Goal: Task Accomplishment & Management: Use online tool/utility

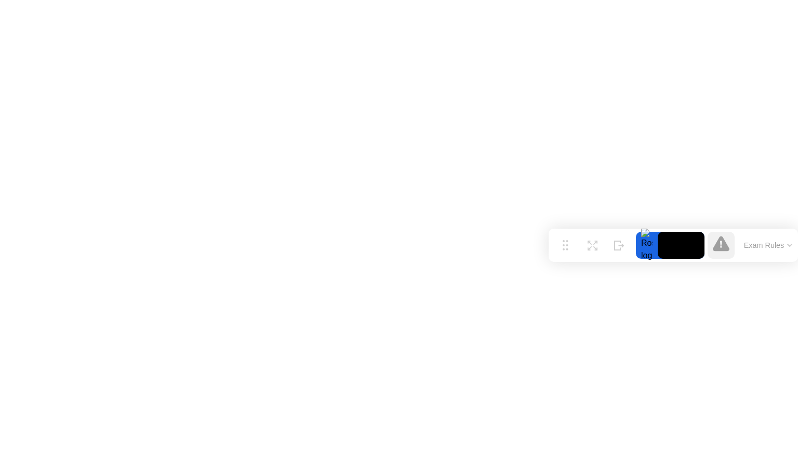
drag, startPoint x: 301, startPoint y: 432, endPoint x: 798, endPoint y: 349, distance: 503.8
click at [798, 262] on div "Move Expand Hide Exam Rules" at bounding box center [673, 245] width 249 height 33
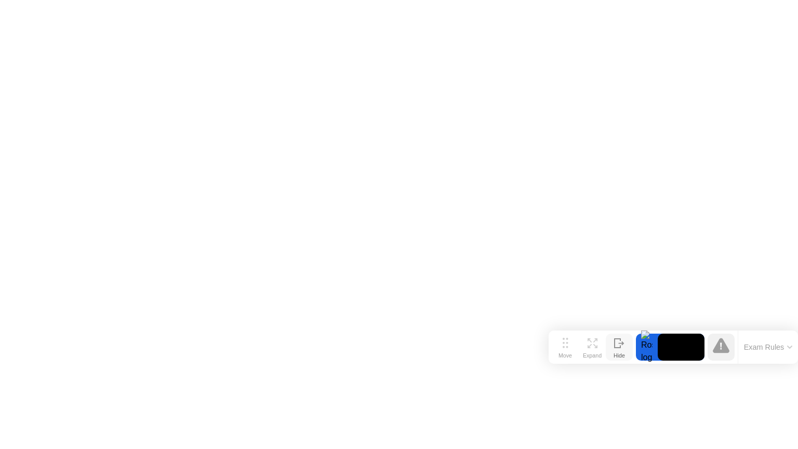
click at [619, 347] on icon at bounding box center [618, 343] width 6 height 9
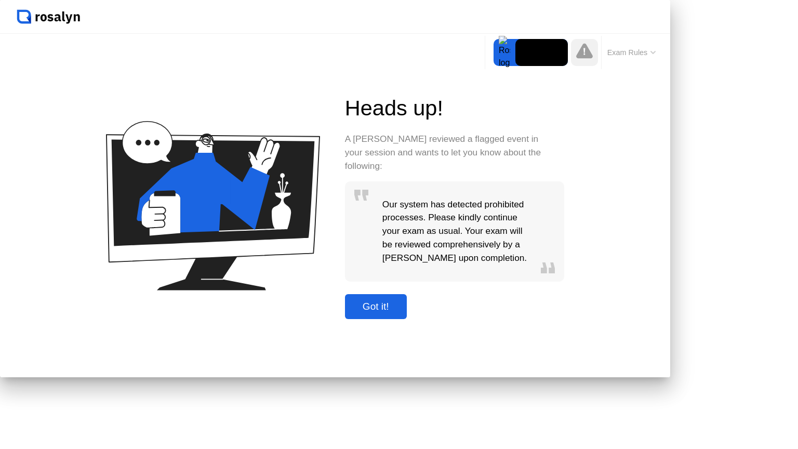
click at [404, 312] on div "Got it!" at bounding box center [376, 306] width 56 height 11
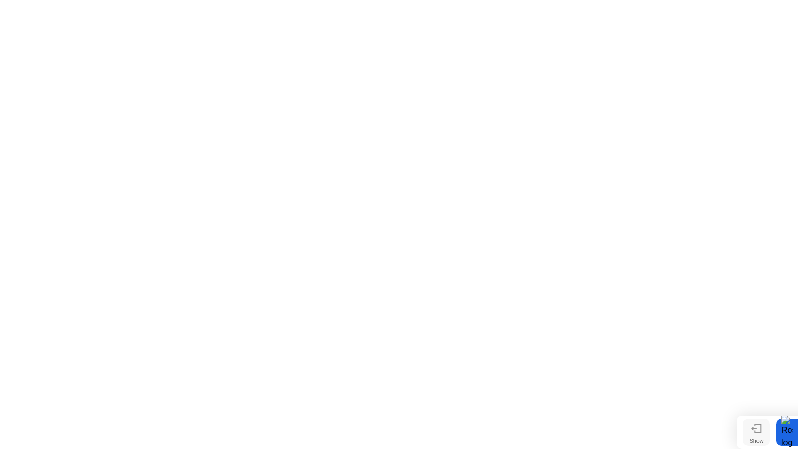
click at [754, 438] on div "Show" at bounding box center [757, 441] width 14 height 6
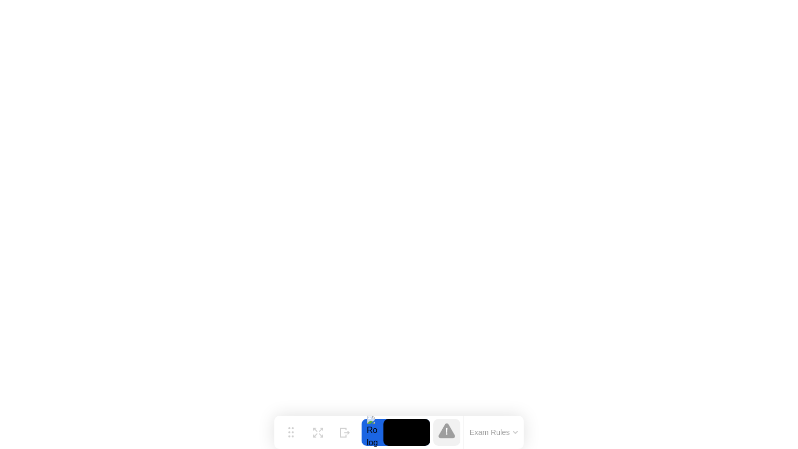
click at [342, 430] on icon at bounding box center [345, 433] width 10 height 10
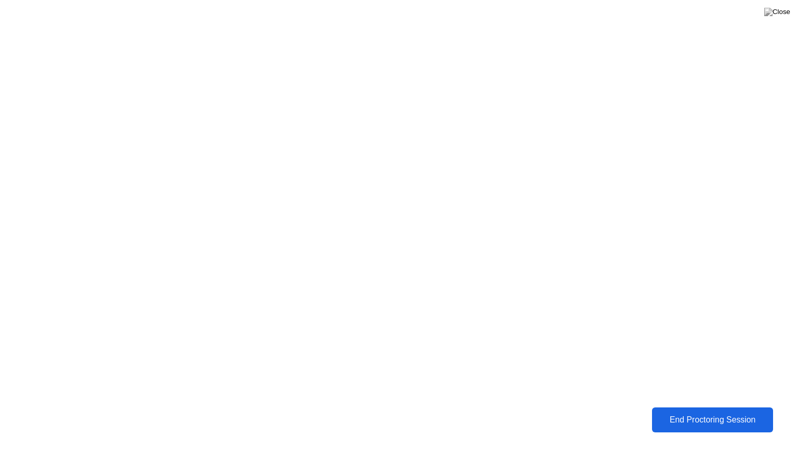
click at [702, 415] on div "End Proctoring Session" at bounding box center [712, 419] width 115 height 9
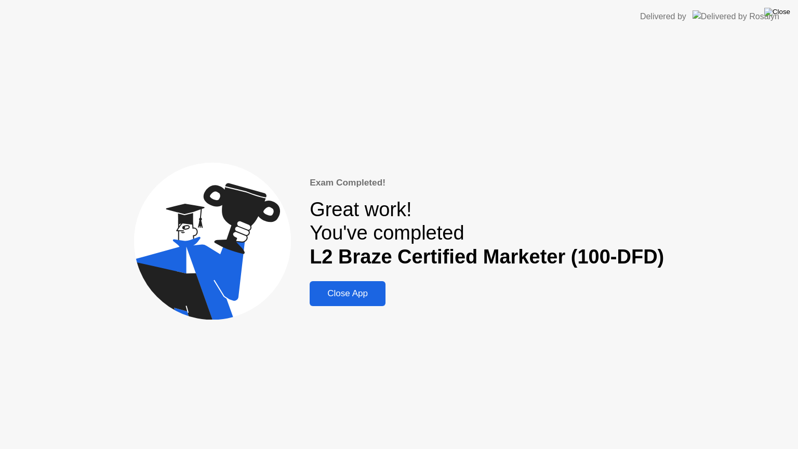
click at [787, 15] on img at bounding box center [777, 12] width 26 height 8
